Goal: Information Seeking & Learning: Check status

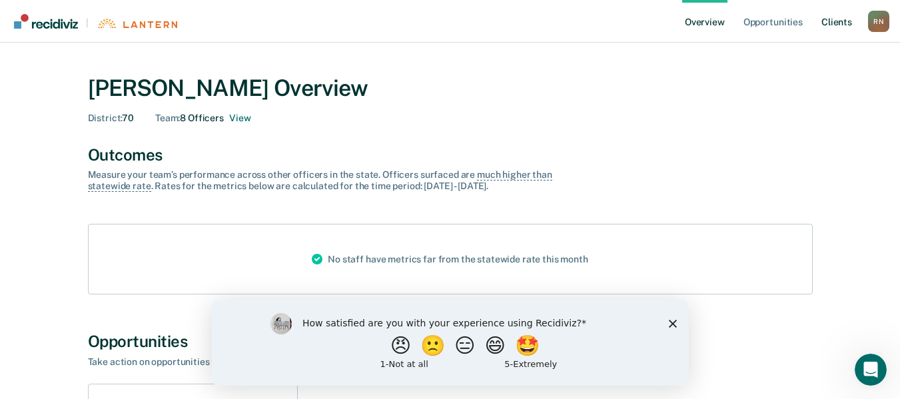
click at [842, 25] on link "Client s" at bounding box center [836, 21] width 36 height 43
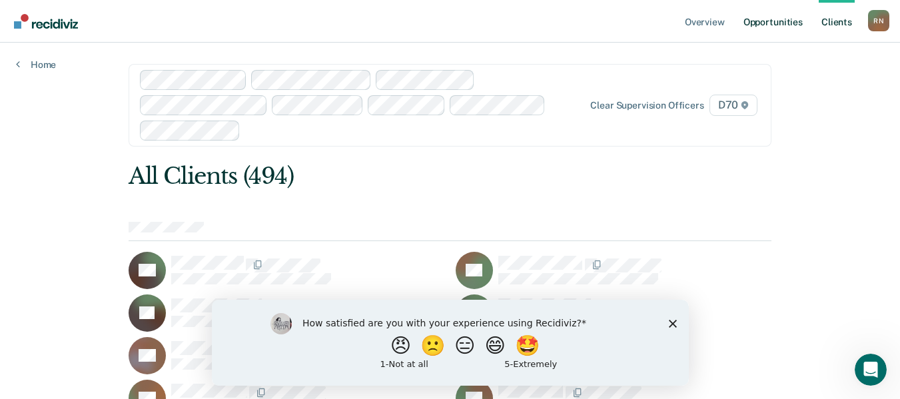
click at [771, 27] on link "Opportunities" at bounding box center [773, 21] width 65 height 43
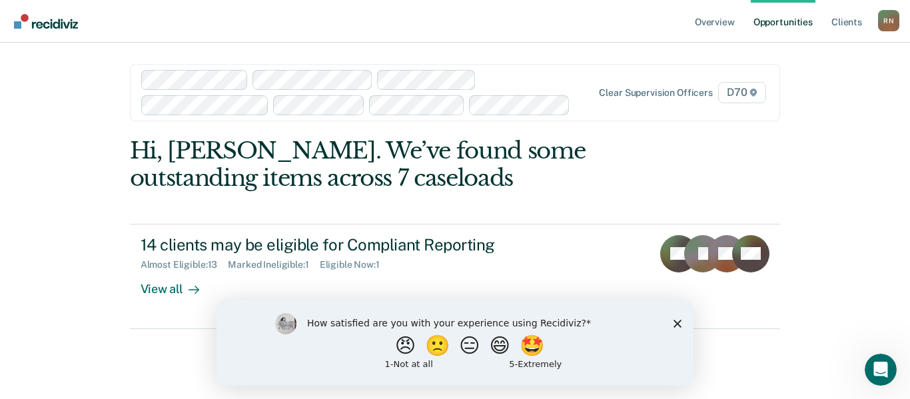
click at [515, 79] on div at bounding box center [361, 92] width 440 height 45
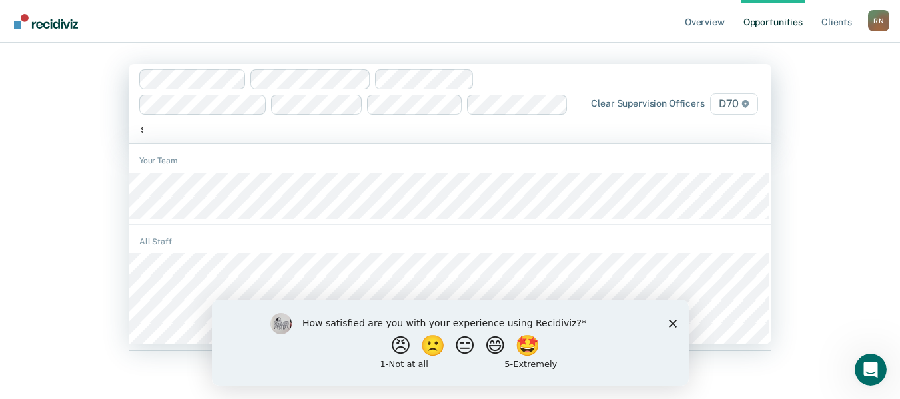
type input "sa"
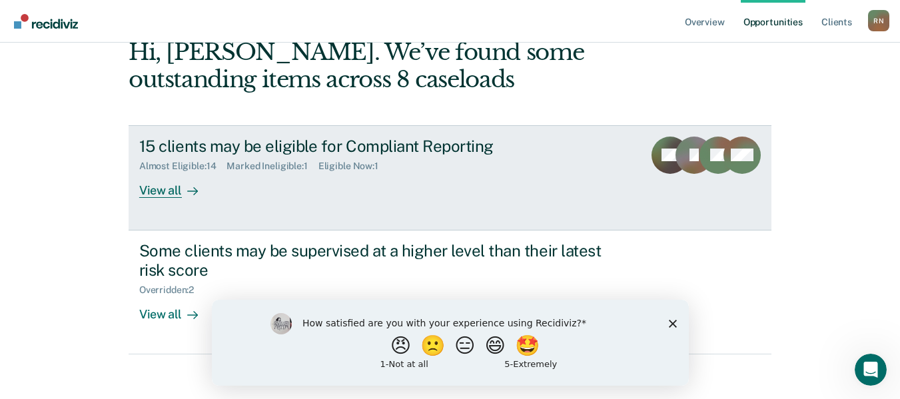
scroll to position [133, 0]
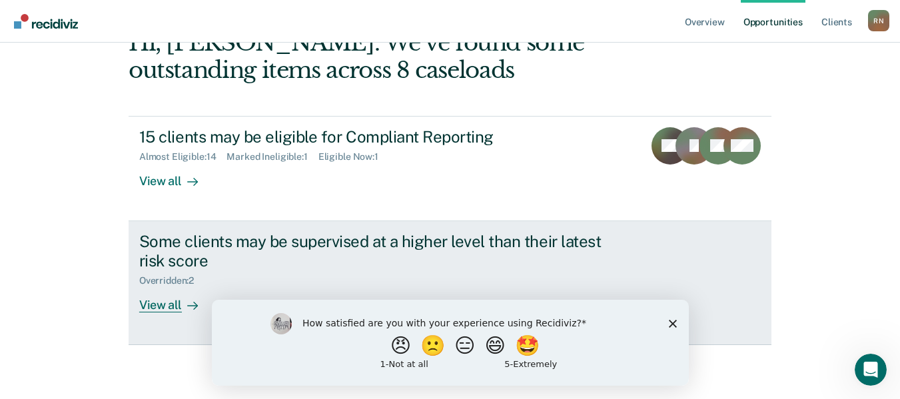
click at [268, 243] on div "Some clients may be supervised at a higher level than their latest risk score" at bounding box center [373, 251] width 468 height 39
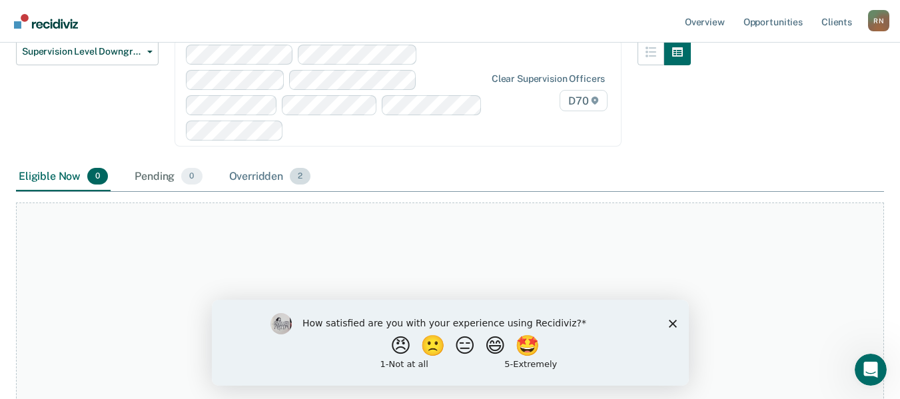
click at [277, 180] on div "Overridden 2" at bounding box center [269, 177] width 87 height 29
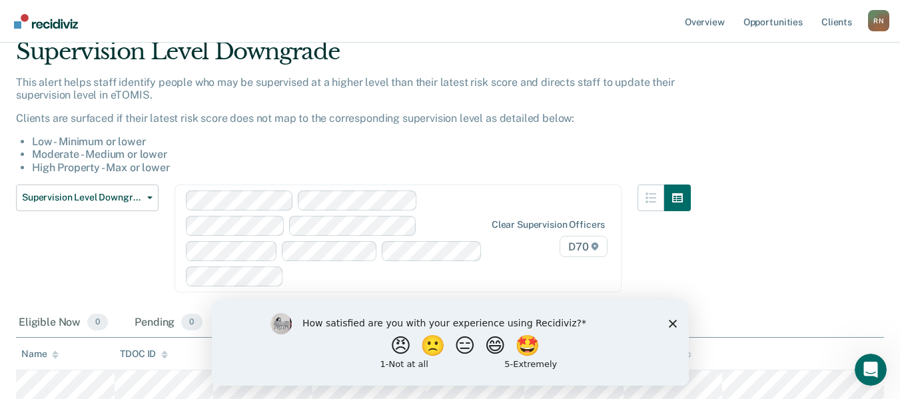
scroll to position [53, 0]
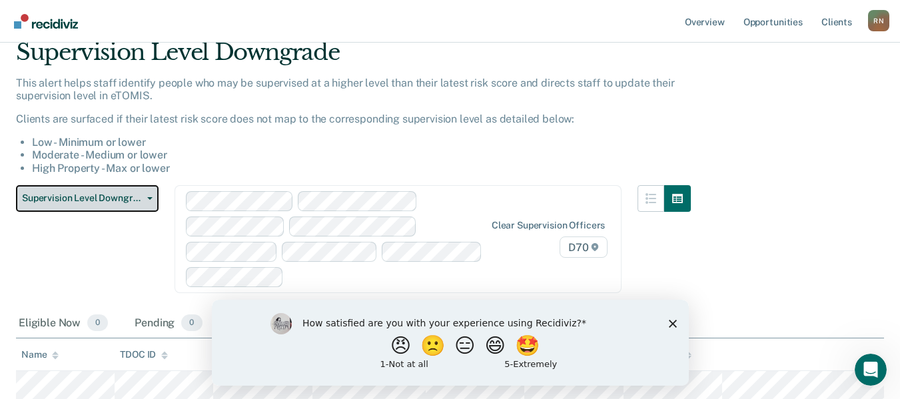
click at [87, 202] on span "Supervision Level Downgrade" at bounding box center [82, 197] width 120 height 11
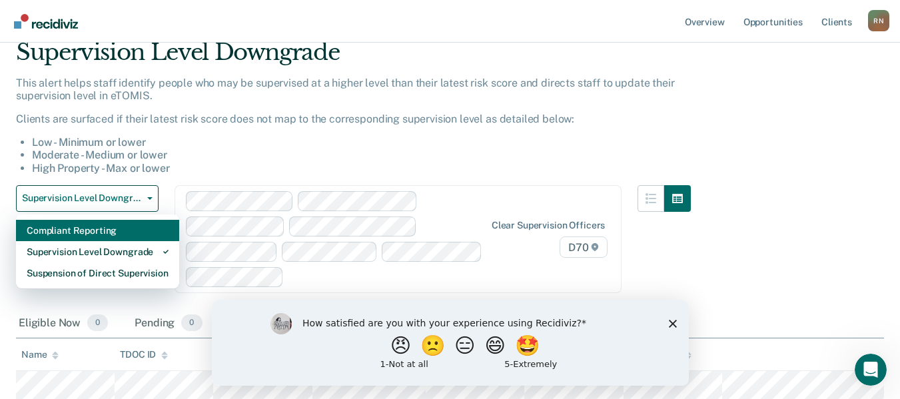
click at [96, 235] on div "Compliant Reporting" at bounding box center [98, 230] width 142 height 21
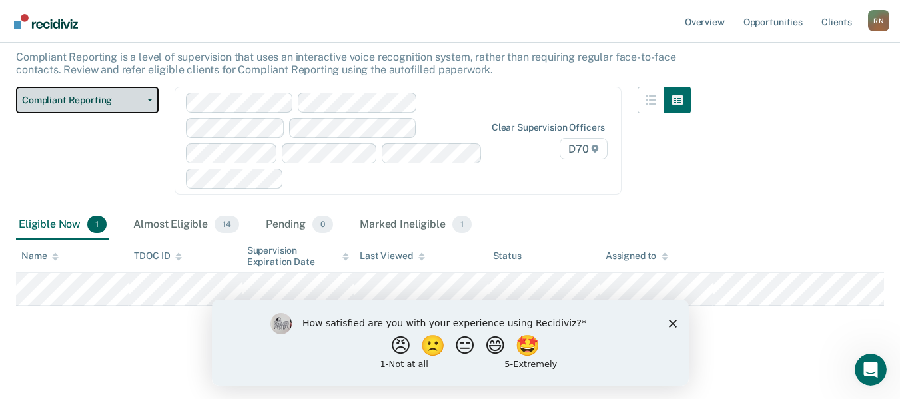
scroll to position [82, 0]
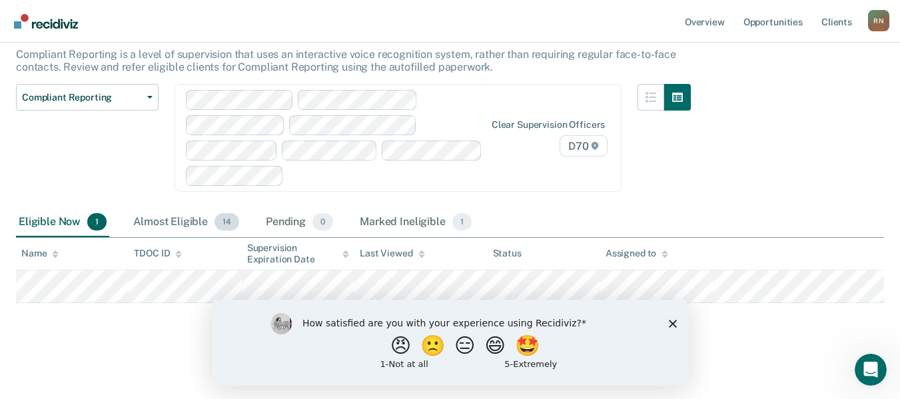
click at [179, 220] on div "Almost Eligible 14" at bounding box center [186, 222] width 111 height 29
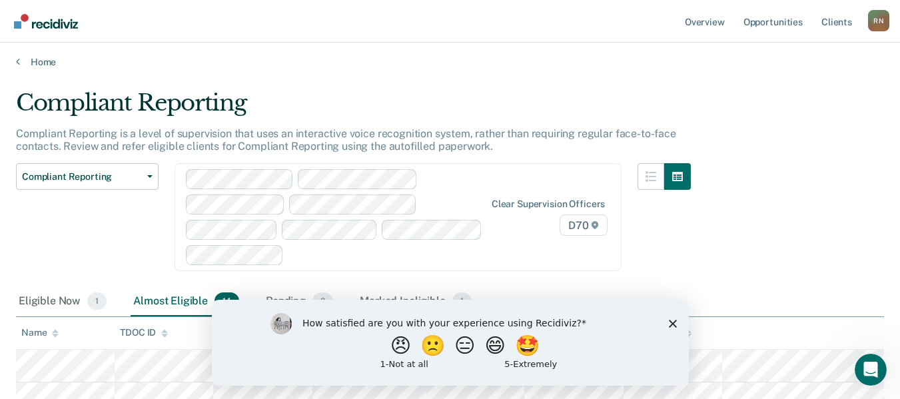
scroll to position [0, 0]
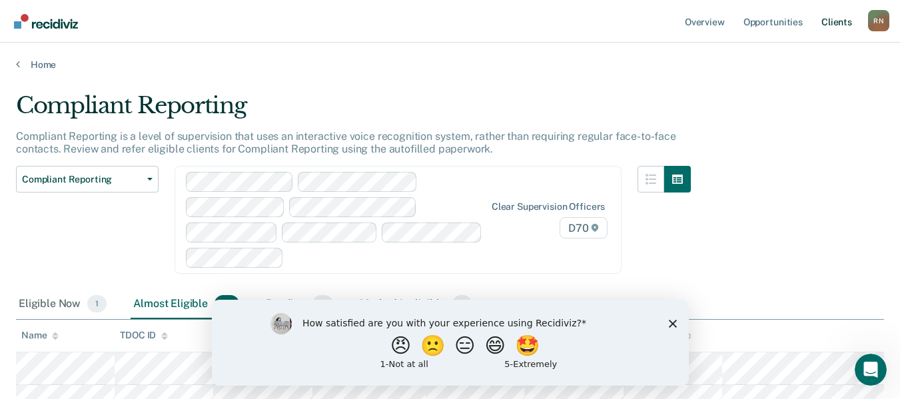
click at [829, 25] on link "Client s" at bounding box center [836, 21] width 36 height 43
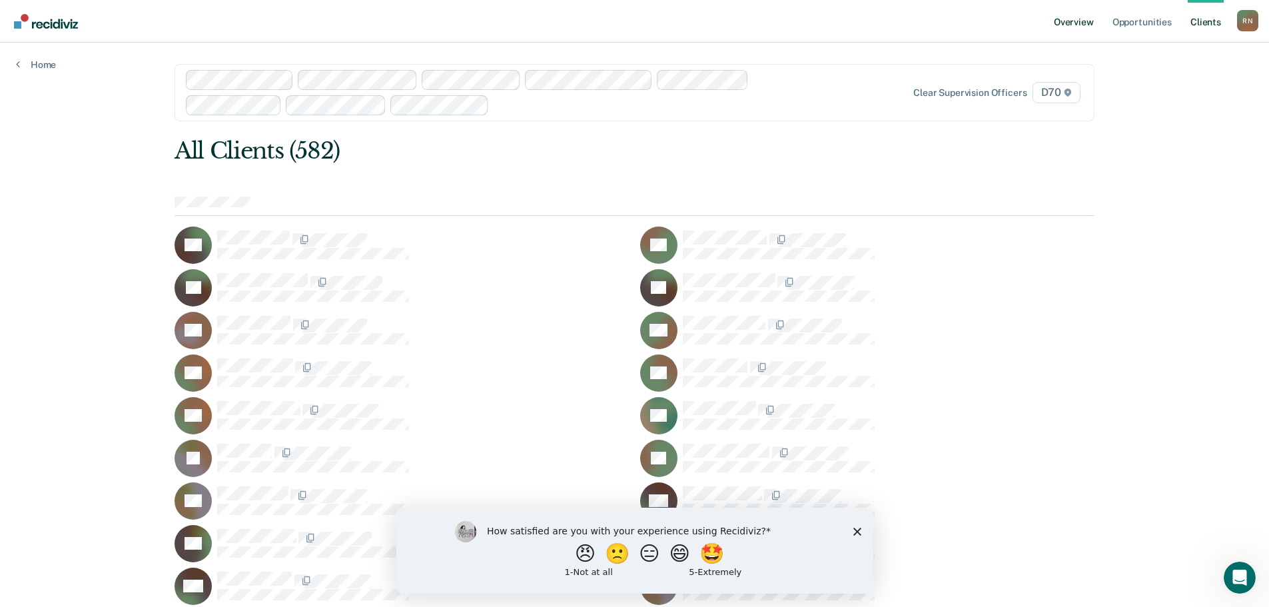
click at [909, 20] on link "Overview" at bounding box center [1073, 21] width 45 height 43
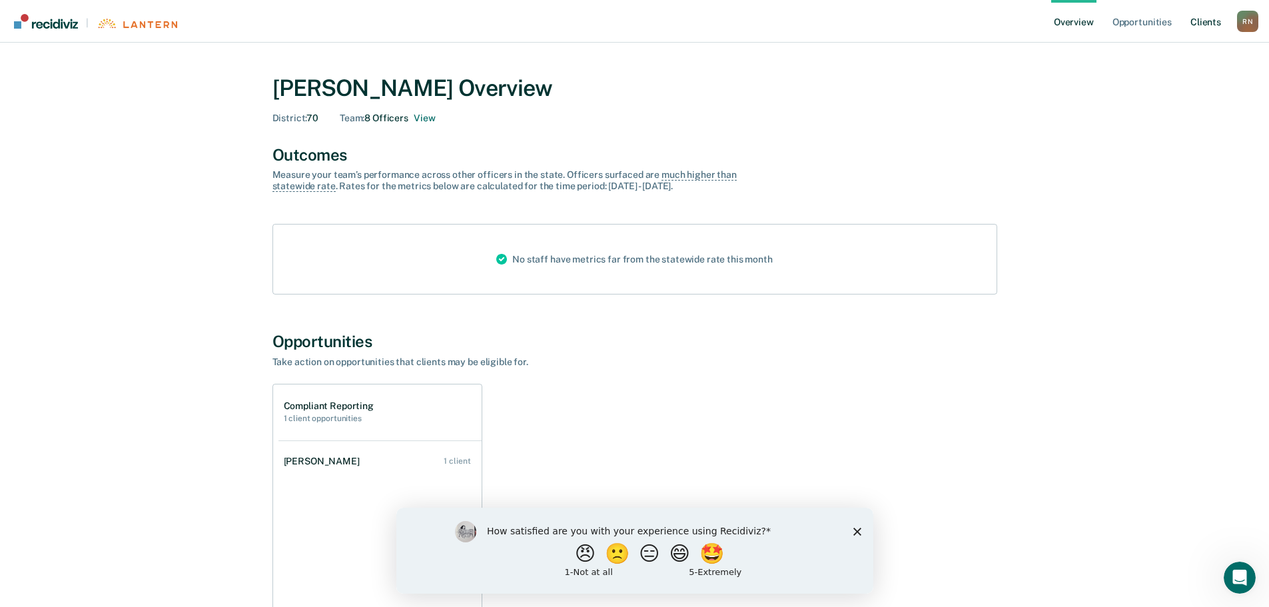
click at [909, 20] on link "Client s" at bounding box center [1205, 21] width 36 height 43
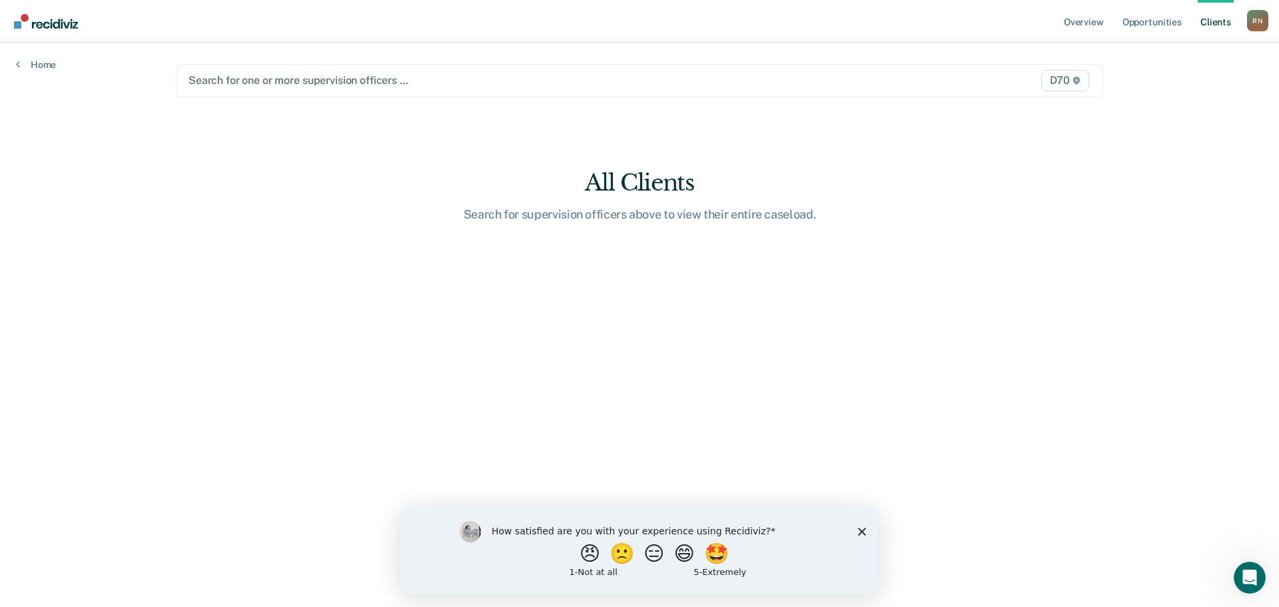
click at [556, 82] on div at bounding box center [503, 80] width 631 height 15
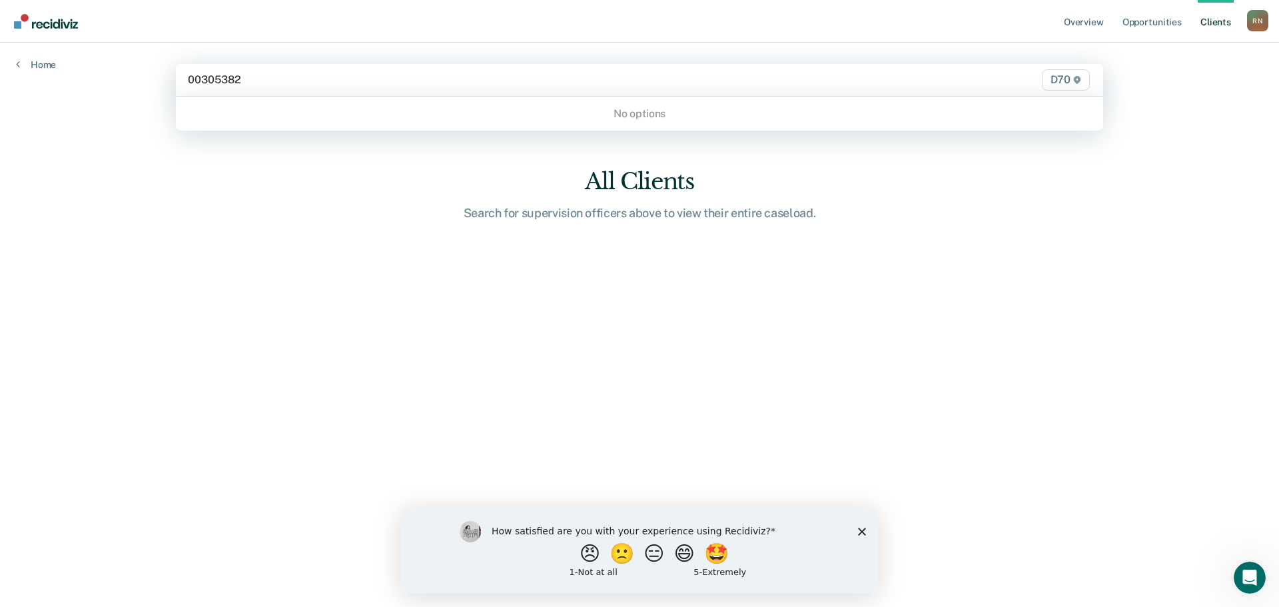
type input "00305382"
click at [31, 63] on link "Home" at bounding box center [36, 65] width 40 height 12
